Goal: Information Seeking & Learning: Learn about a topic

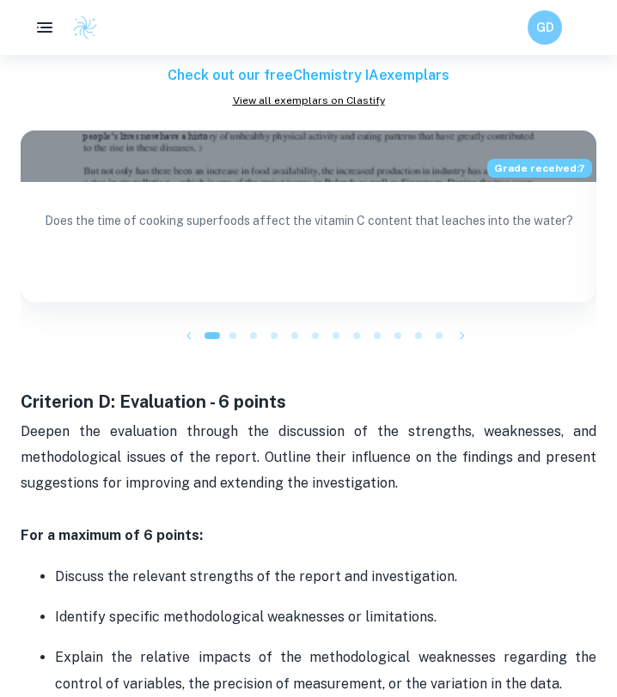
scroll to position [3123, 0]
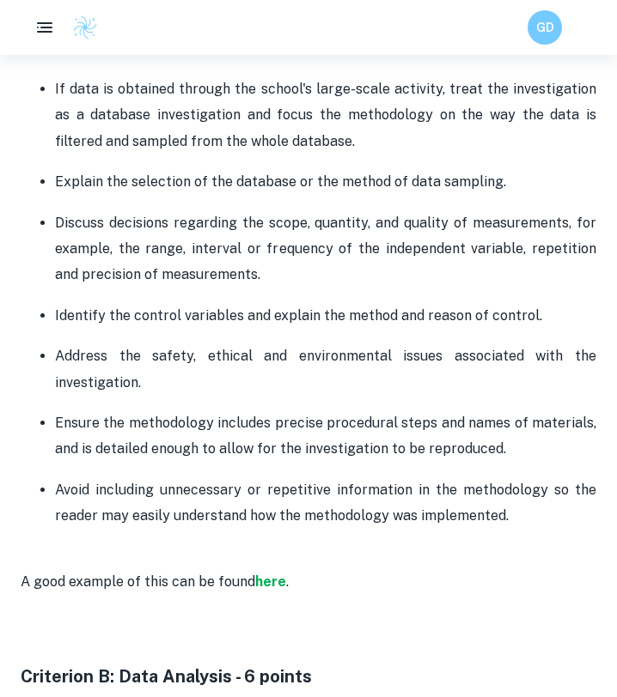
scroll to position [1630, 0]
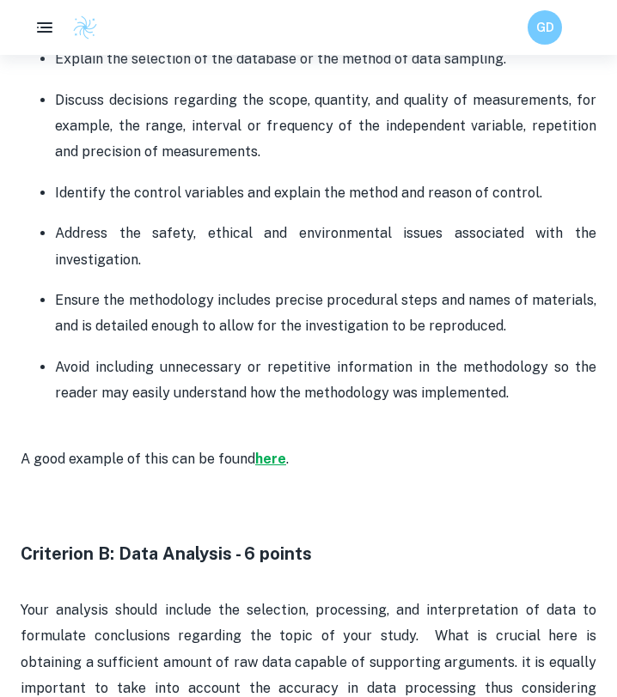
click at [280, 451] on strong "here" at bounding box center [270, 459] width 31 height 16
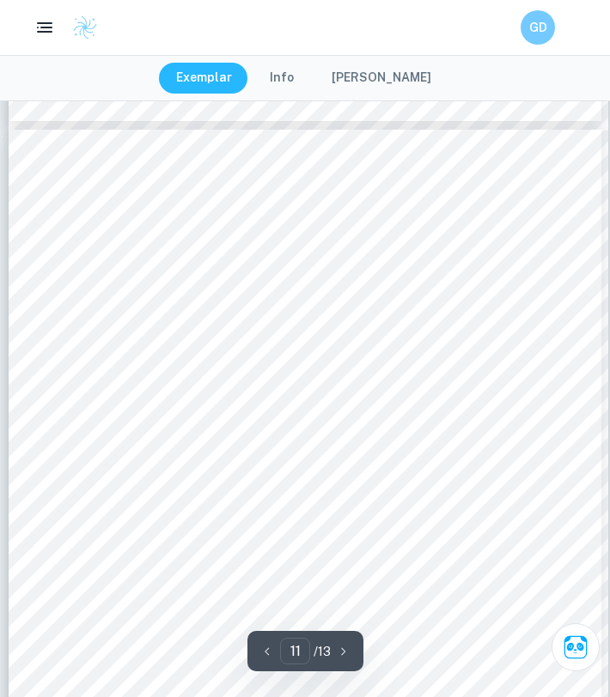
scroll to position [8743, 0]
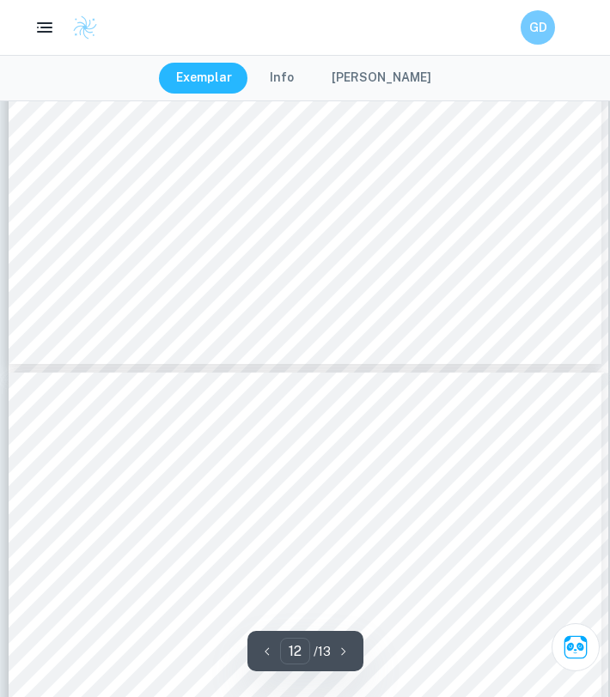
type input "13"
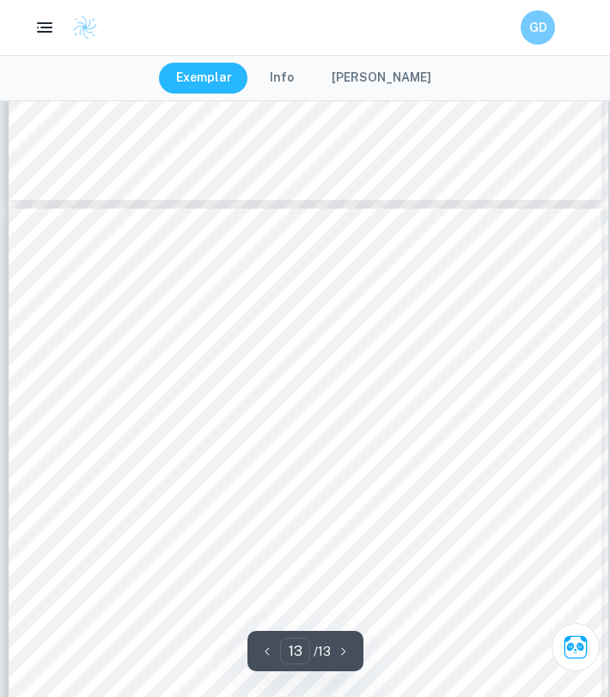
scroll to position [10374, 0]
